Goal: Task Accomplishment & Management: Manage account settings

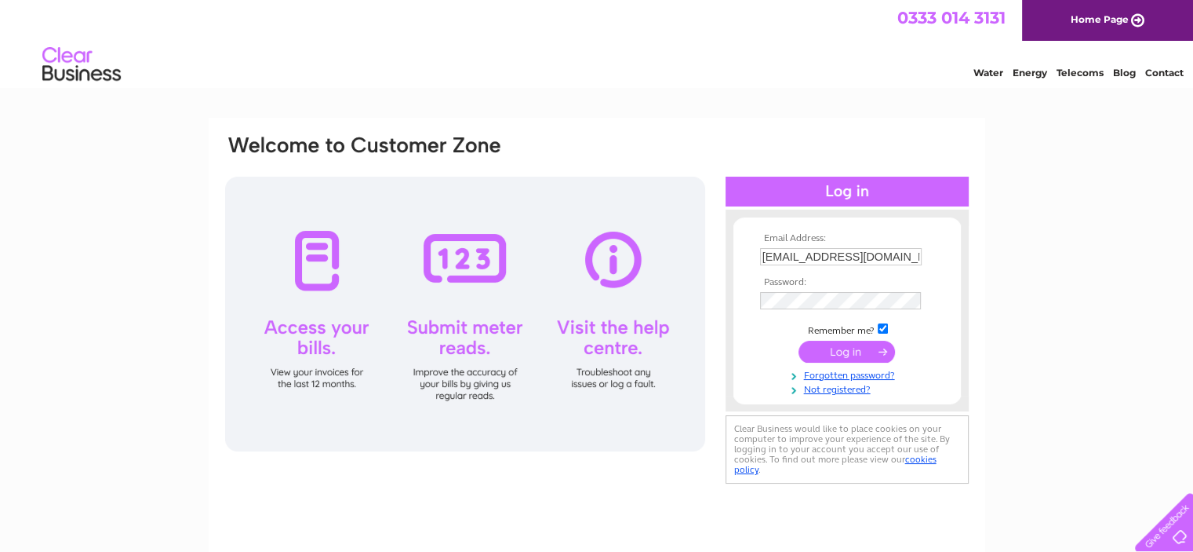
click at [916, 257] on input "sales.ledger@ordefood.com" at bounding box center [841, 256] width 162 height 17
type input "accounts@provendermelrose.com"
click at [864, 348] on input "submit" at bounding box center [847, 351] width 97 height 22
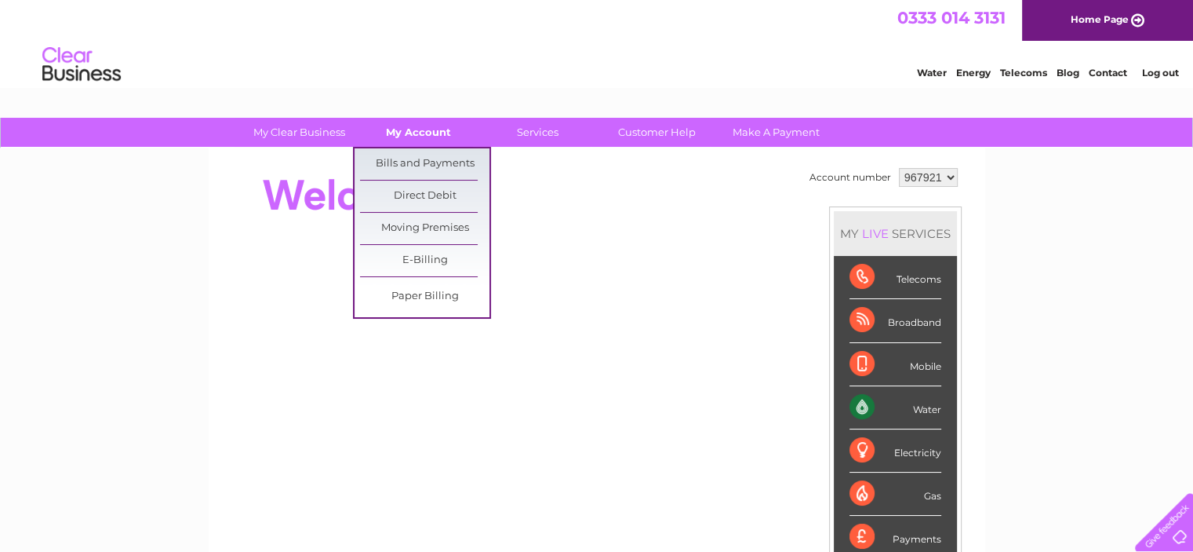
click at [380, 131] on link "My Account" at bounding box center [418, 132] width 129 height 29
click at [414, 156] on link "Bills and Payments" at bounding box center [424, 163] width 129 height 31
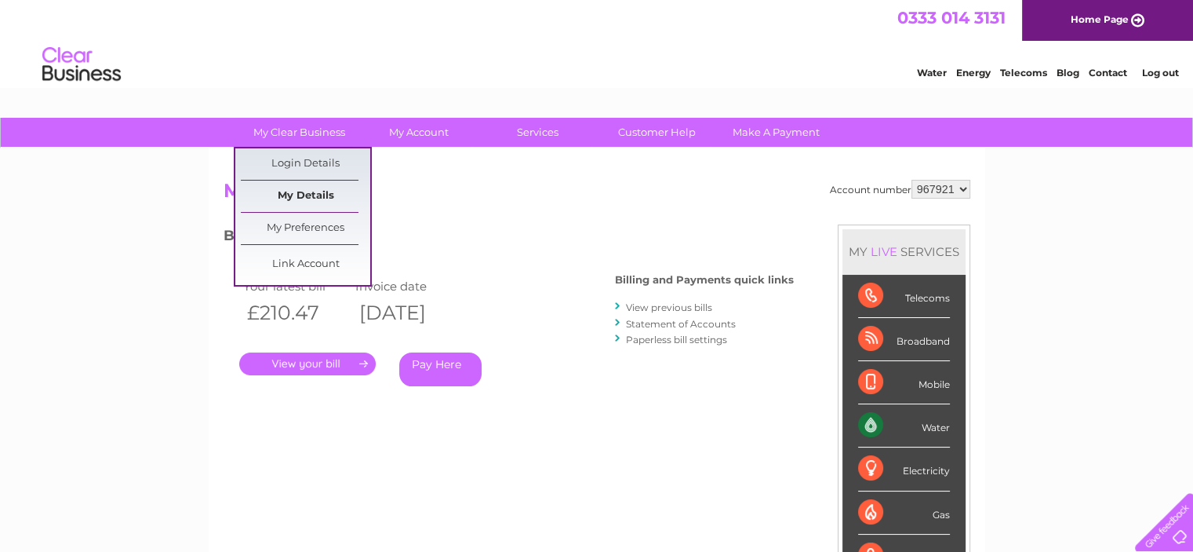
click at [302, 200] on link "My Details" at bounding box center [305, 195] width 129 height 31
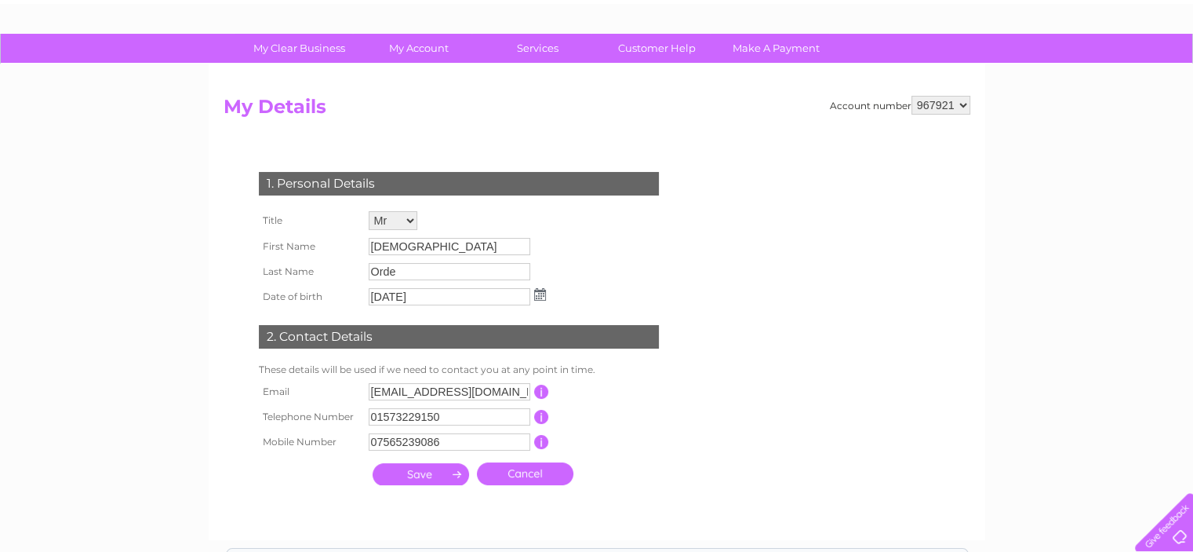
scroll to position [78, 0]
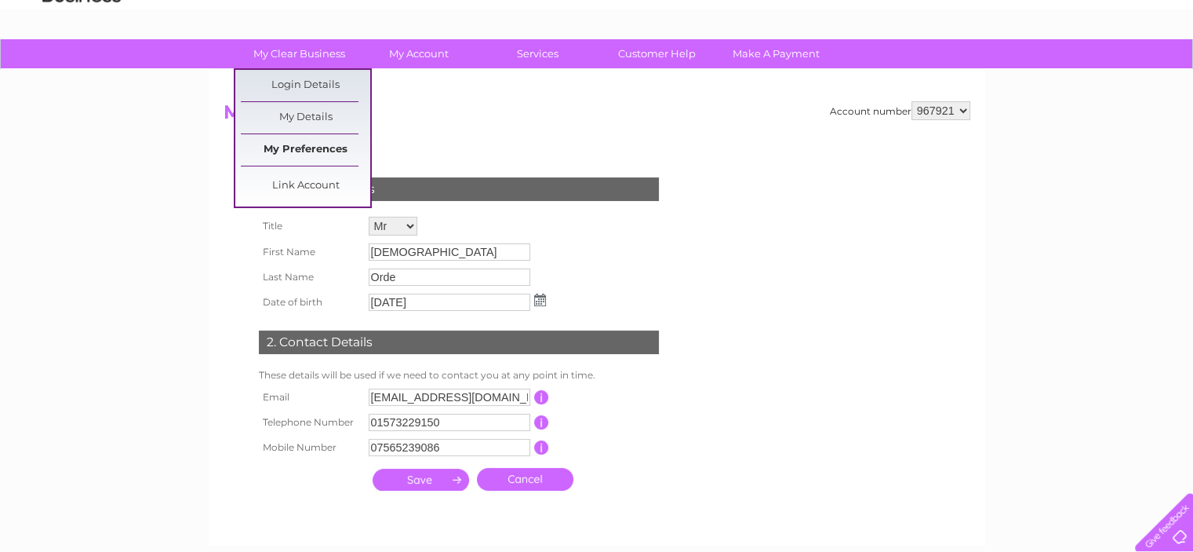
click at [309, 156] on link "My Preferences" at bounding box center [305, 149] width 129 height 31
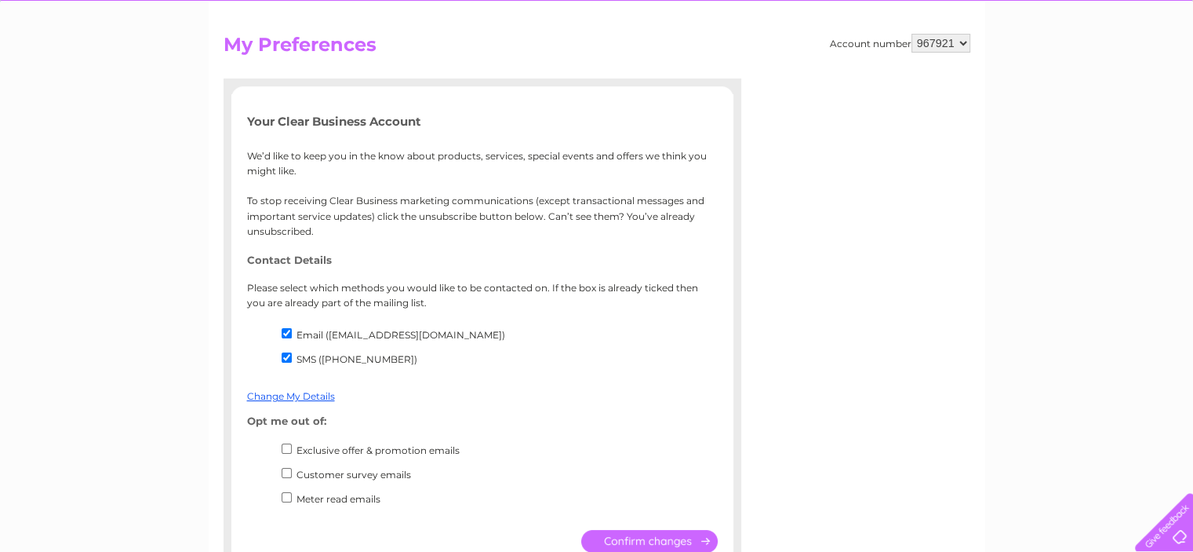
scroll to position [78, 0]
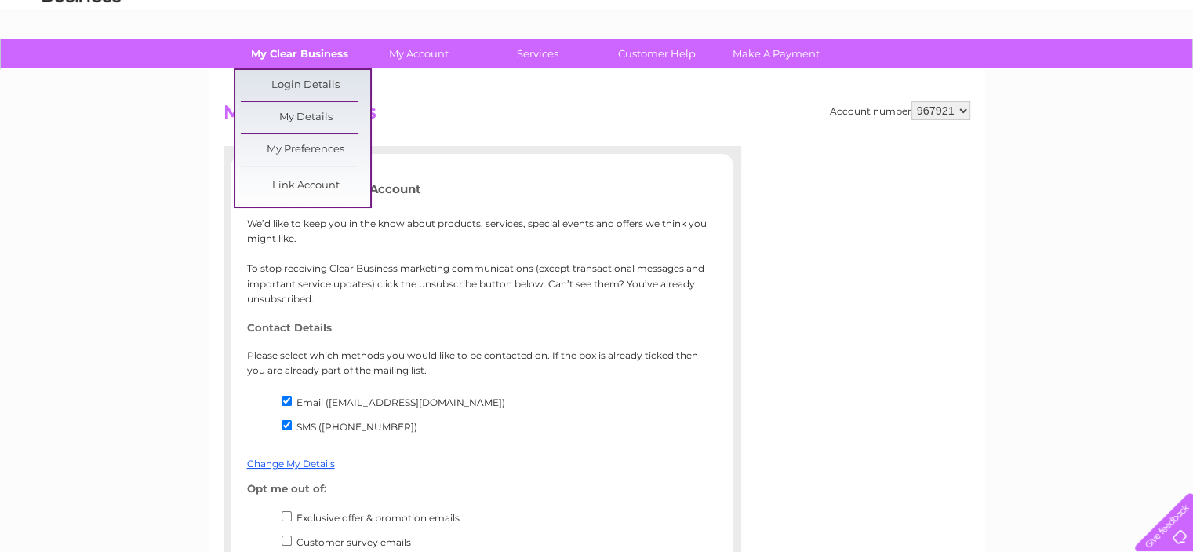
click at [295, 62] on link "My Clear Business" at bounding box center [299, 53] width 129 height 29
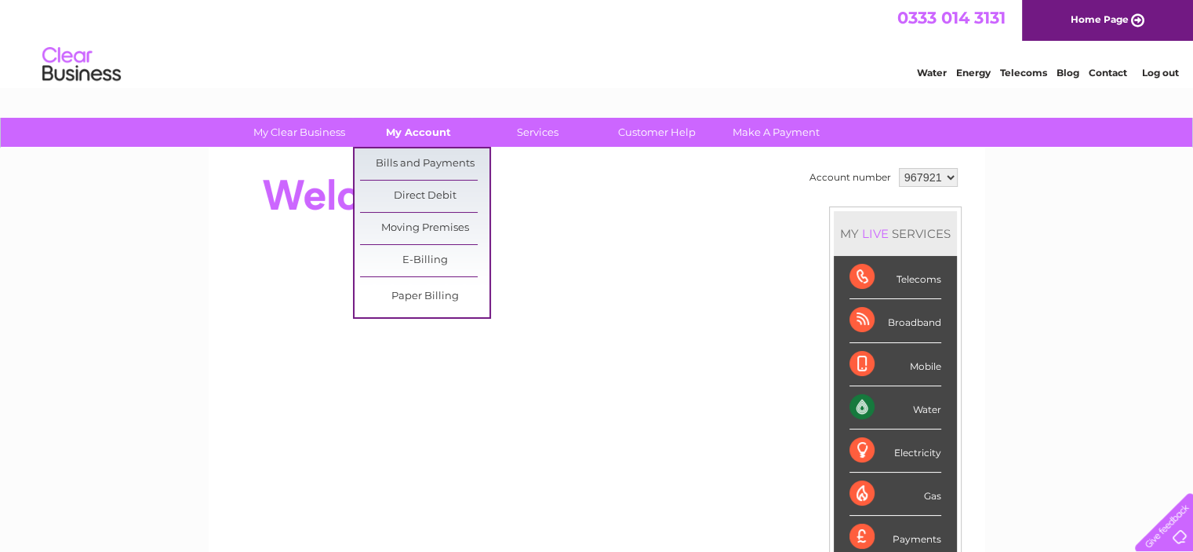
click at [395, 131] on link "My Account" at bounding box center [418, 132] width 129 height 29
click at [418, 161] on link "Bills and Payments" at bounding box center [424, 163] width 129 height 31
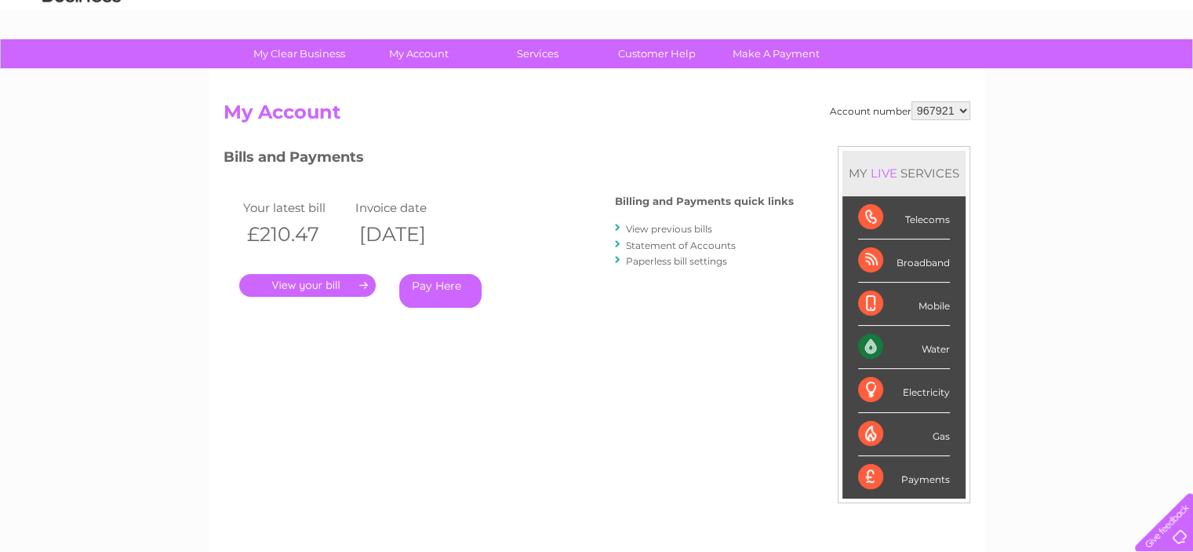
click at [661, 229] on link "View previous bills" at bounding box center [669, 229] width 86 height 12
